Goal: Find specific page/section: Locate item on page

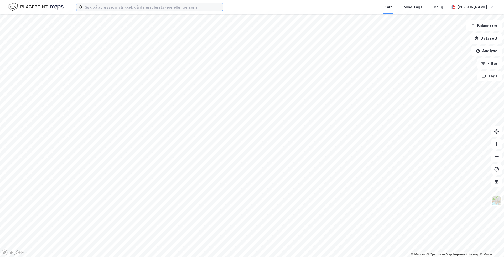
click at [114, 5] on input at bounding box center [153, 7] width 140 height 8
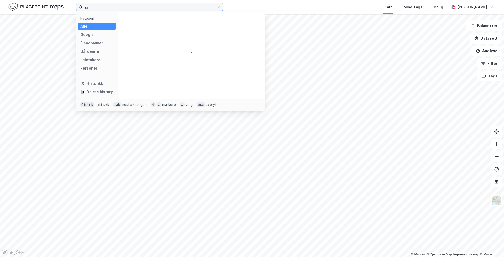
type input "s"
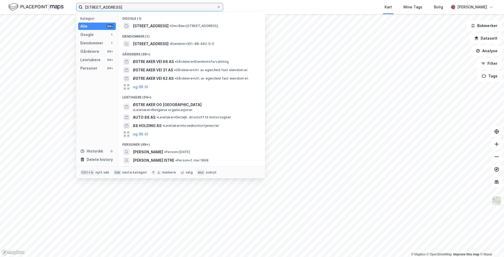
type input "[STREET_ADDRESS]"
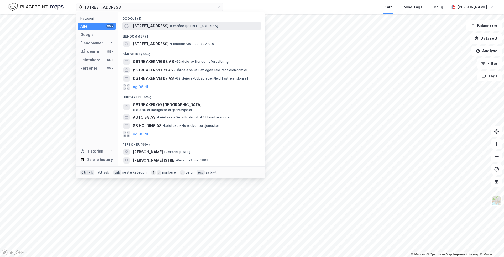
click at [152, 28] on span "[STREET_ADDRESS]" at bounding box center [151, 26] width 36 height 6
